Goal: Find specific page/section: Find specific page/section

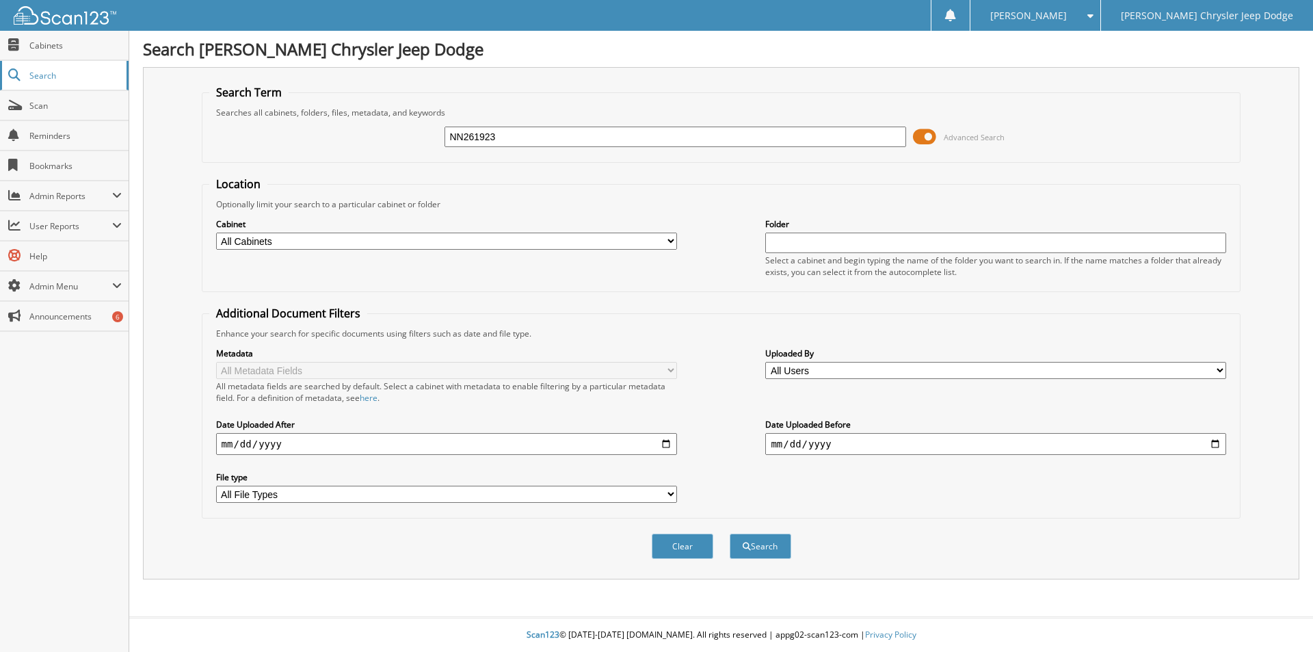
type input "NN261923"
click at [730, 533] on button "Search" at bounding box center [761, 545] width 62 height 25
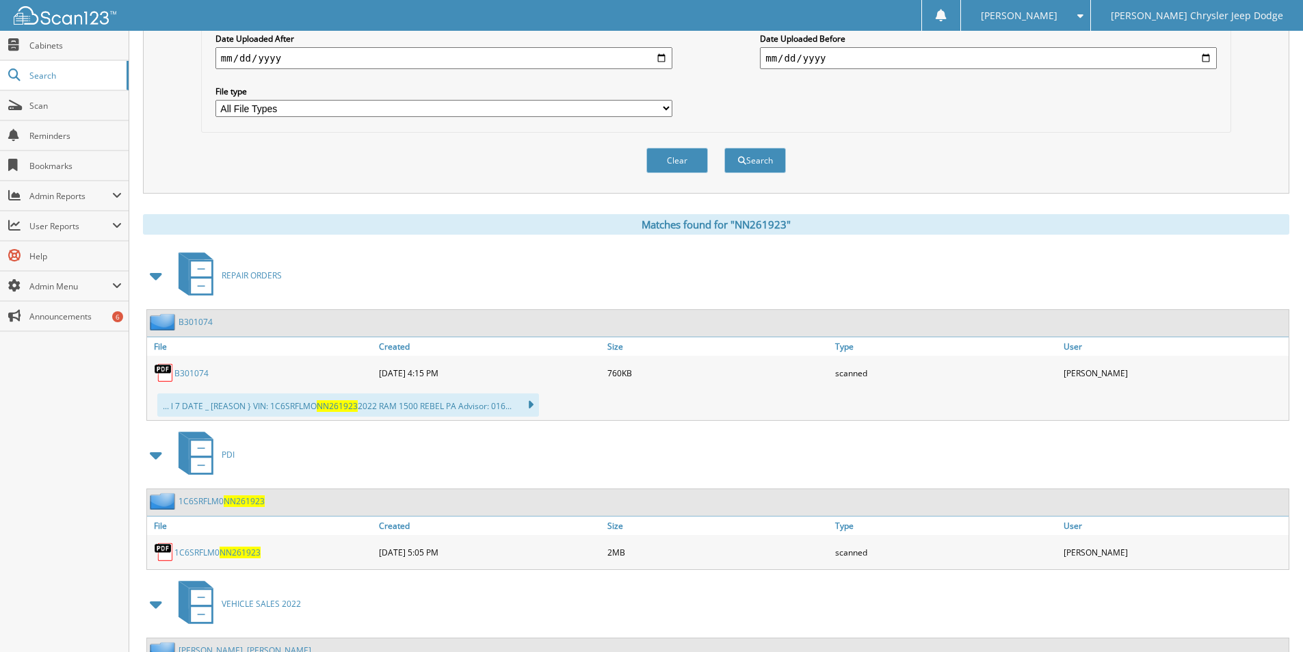
scroll to position [410, 0]
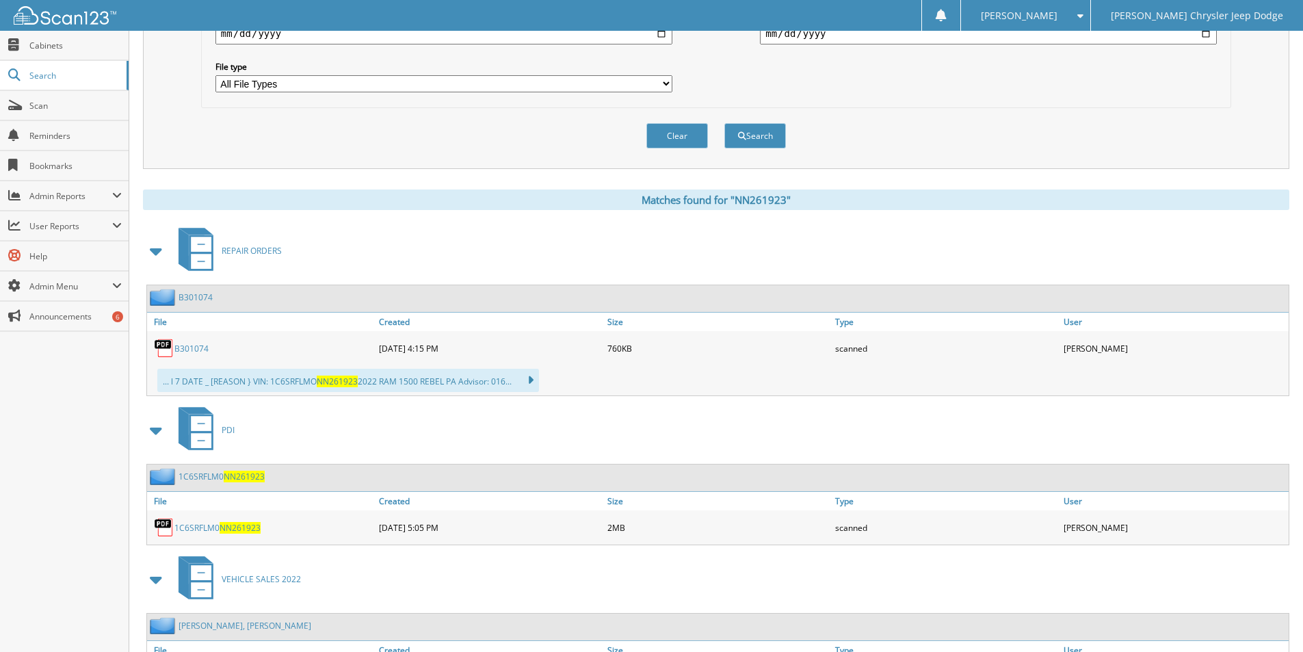
click at [204, 477] on link "1C6SRFLM0 NN261923" at bounding box center [221, 476] width 86 height 12
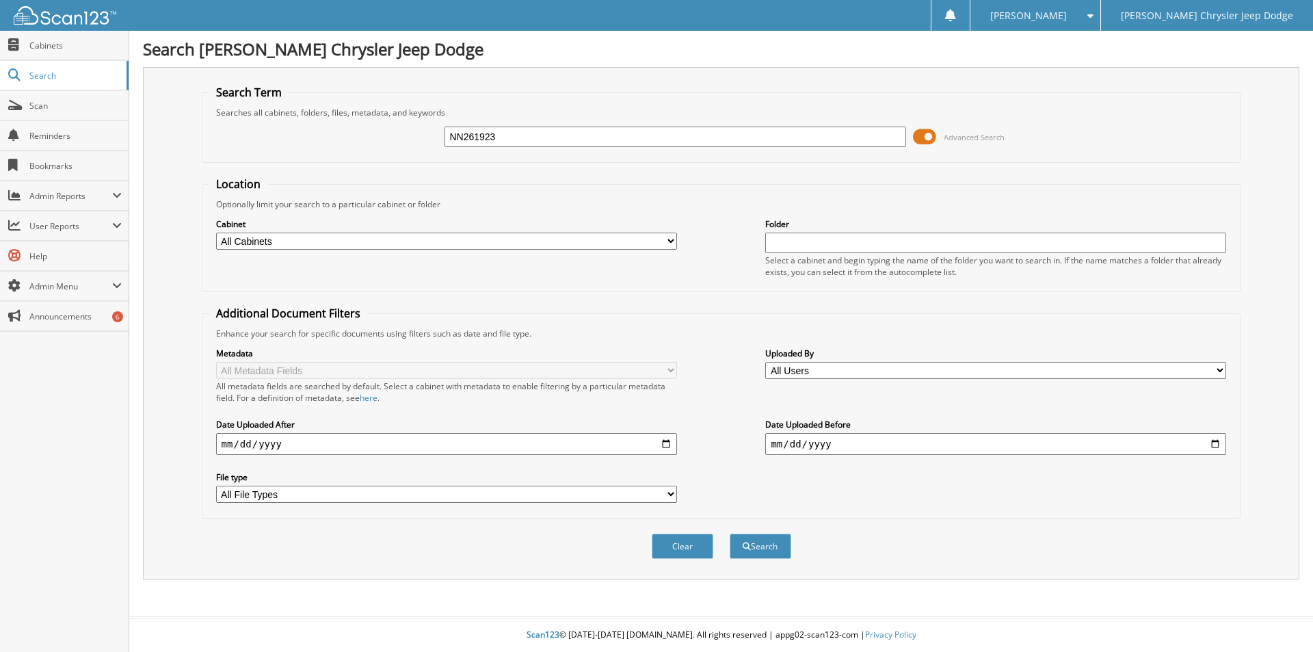
type input "NN261923"
click at [730, 533] on button "Search" at bounding box center [761, 545] width 62 height 25
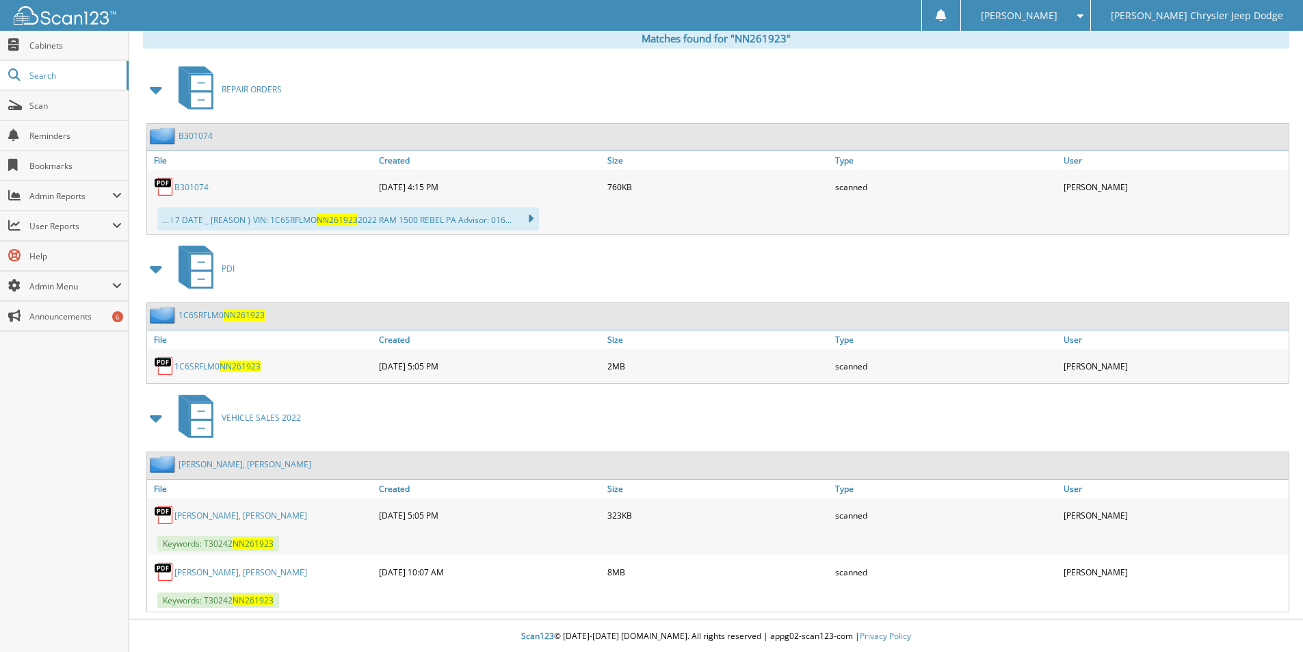
scroll to position [574, 0]
click at [194, 132] on link "B301074" at bounding box center [195, 135] width 34 height 12
